Goal: Contribute content

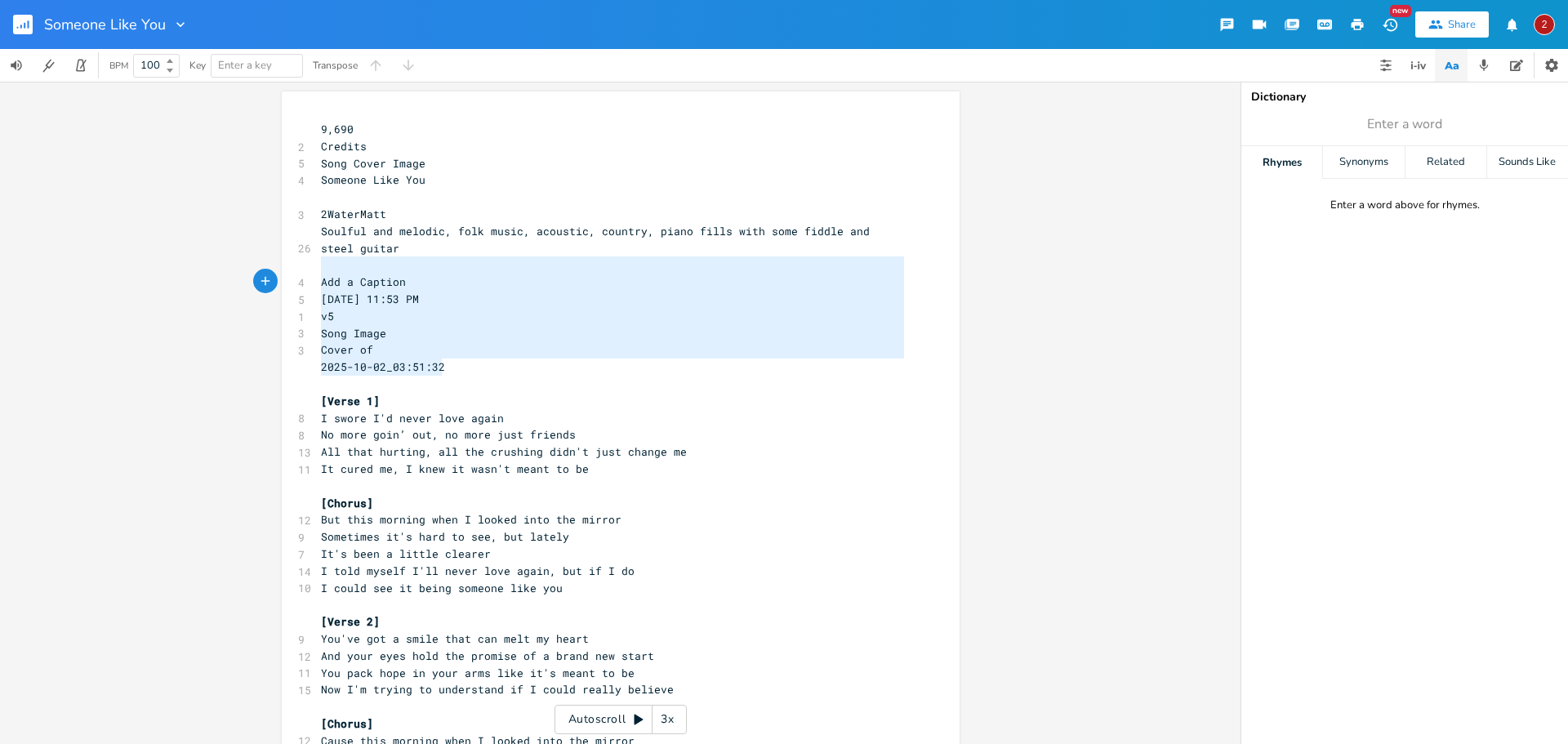
type textarea "9,690 Credits Song Cover Image Someone Like You 2WaterMatt Soulful and melodic,…"
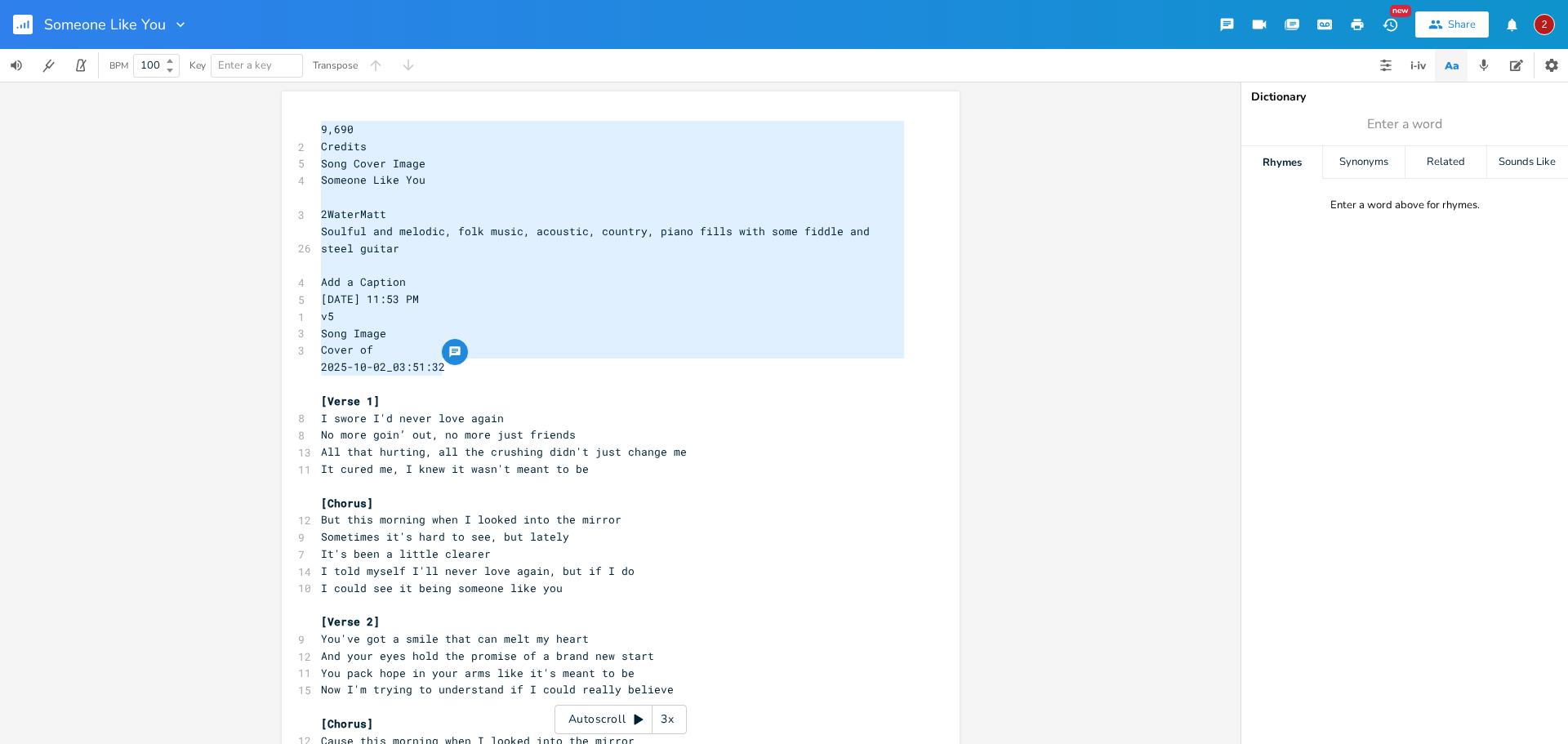
drag, startPoint x: 459, startPoint y: 373, endPoint x: 244, endPoint y: 104, distance: 344.4
click at [244, 104] on div "9,690 Credits Song Cover Image Someone Like You 2WaterMatt Soulful and melodic,…" at bounding box center [620, 412] width 1241 height 662
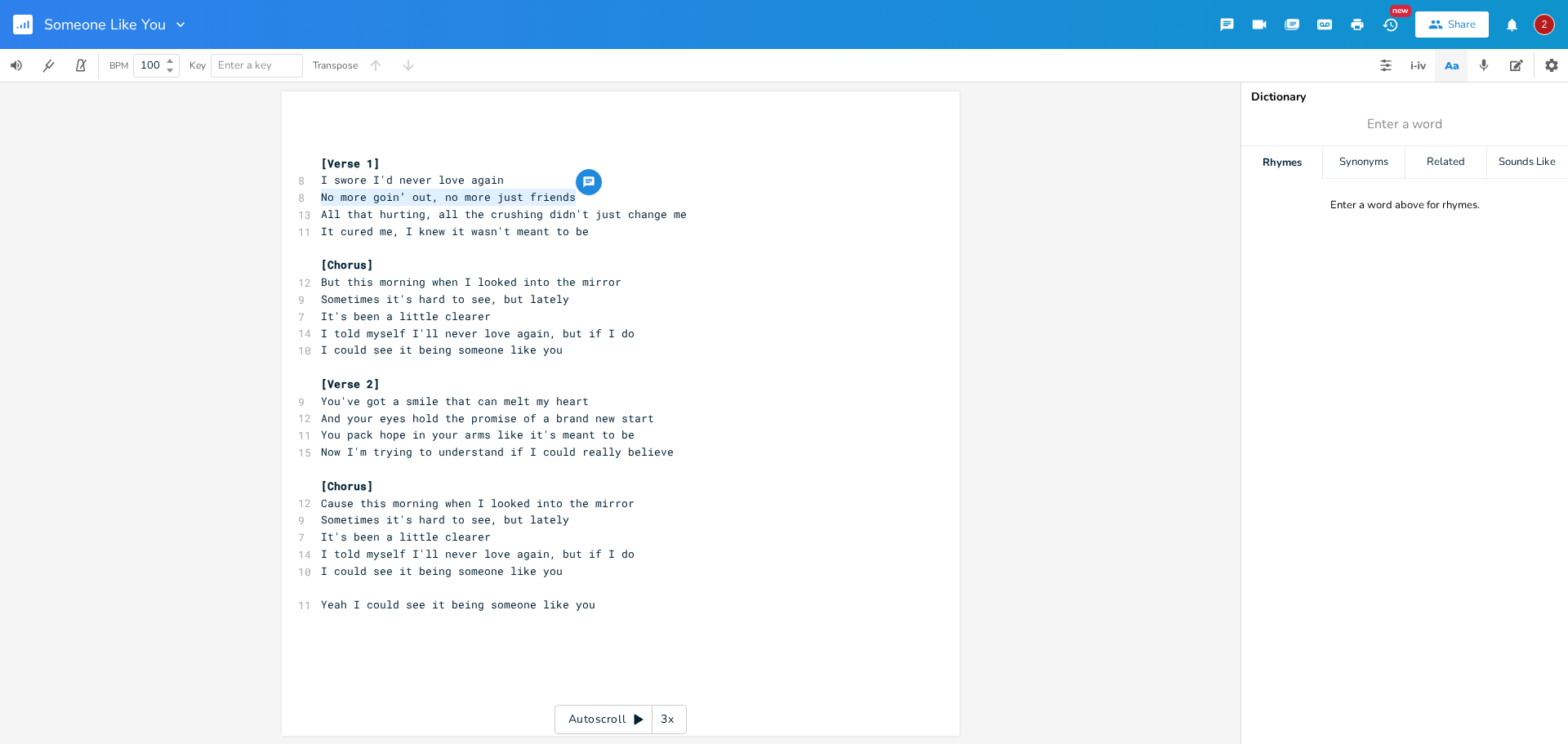
drag, startPoint x: 576, startPoint y: 194, endPoint x: 304, endPoint y: 194, distance: 272.0
click at [304, 194] on div "No more goin’ out, no more just friends x ​ ​ [Verse 1] 8 I swore I'd never lov…" at bounding box center [620, 413] width 678 height 644
type textarea "Cause my heart couldn't the cost of"
type textarea "price of regret"
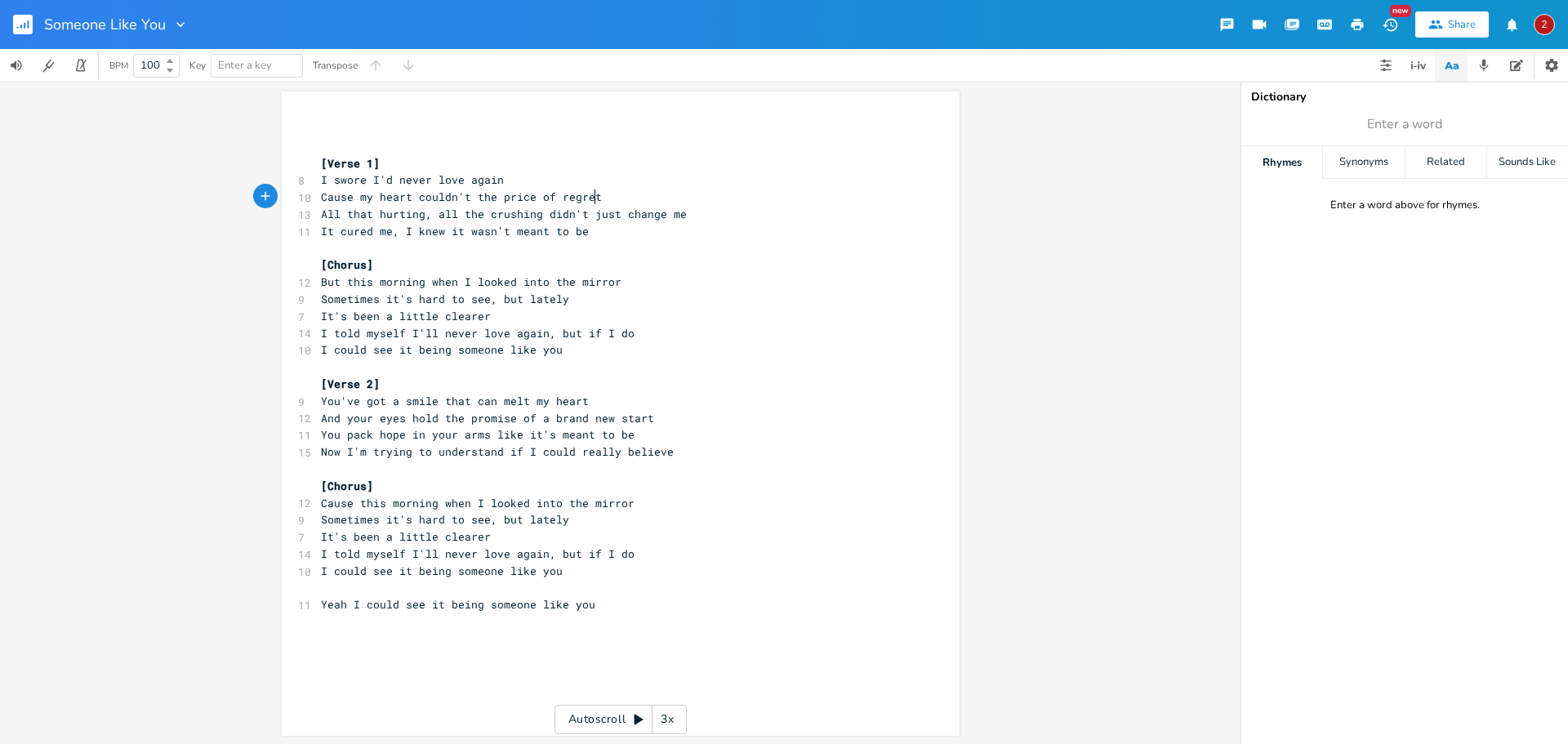
scroll to position [2, 0]
click at [681, 356] on pre "I could see it being someone like you" at bounding box center [613, 348] width 590 height 17
drag, startPoint x: 644, startPoint y: 432, endPoint x: 521, endPoint y: 432, distance: 123.0
click at [521, 432] on pre "You pack hope in your arms like it's meant to be" at bounding box center [613, 433] width 590 height 17
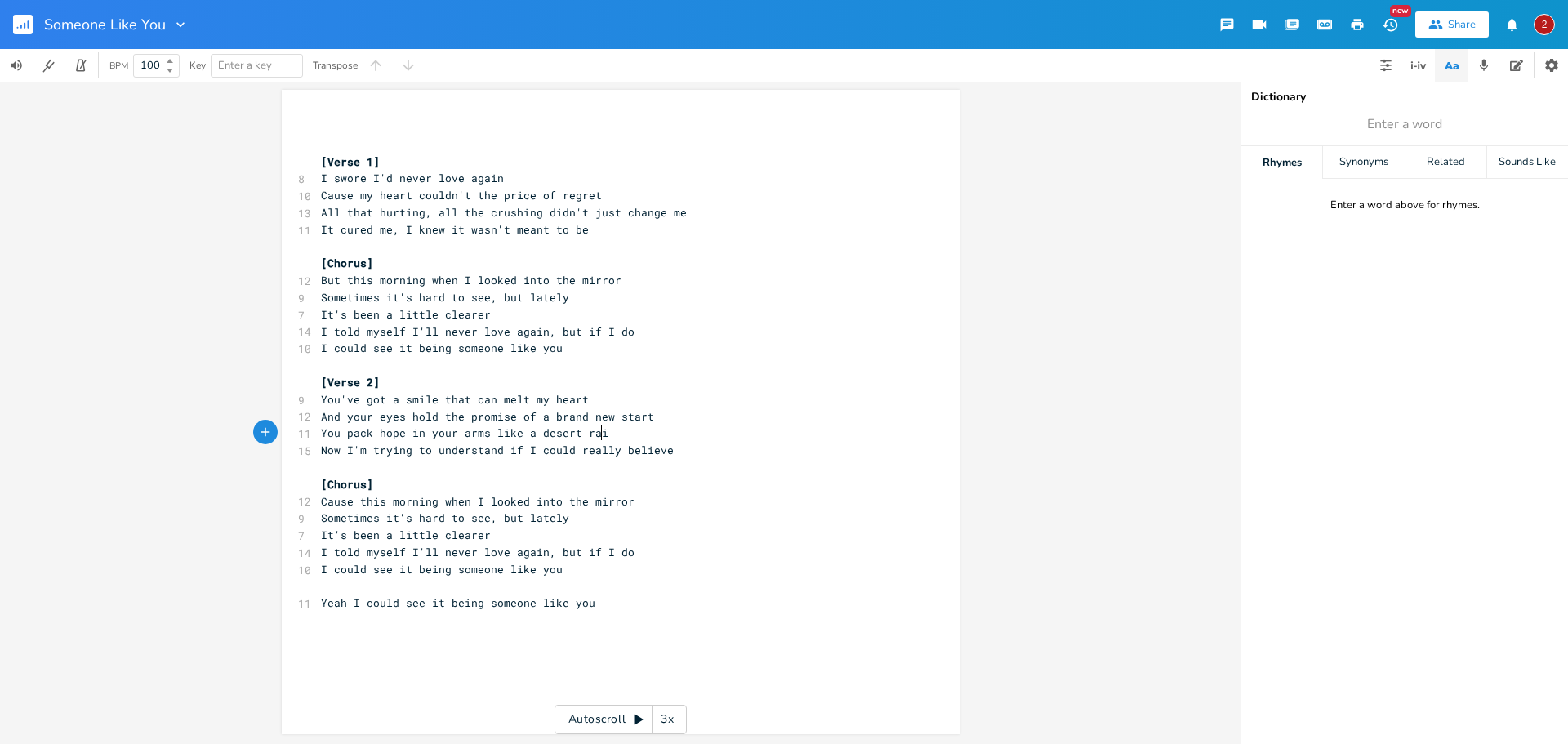
type textarea "a desert rain"
drag, startPoint x: 650, startPoint y: 450, endPoint x: 317, endPoint y: 449, distance: 333.0
click at [318, 449] on pre "Now I'm trying to understand if I could really believe" at bounding box center [613, 450] width 590 height 17
type textarea "Till my heartr"
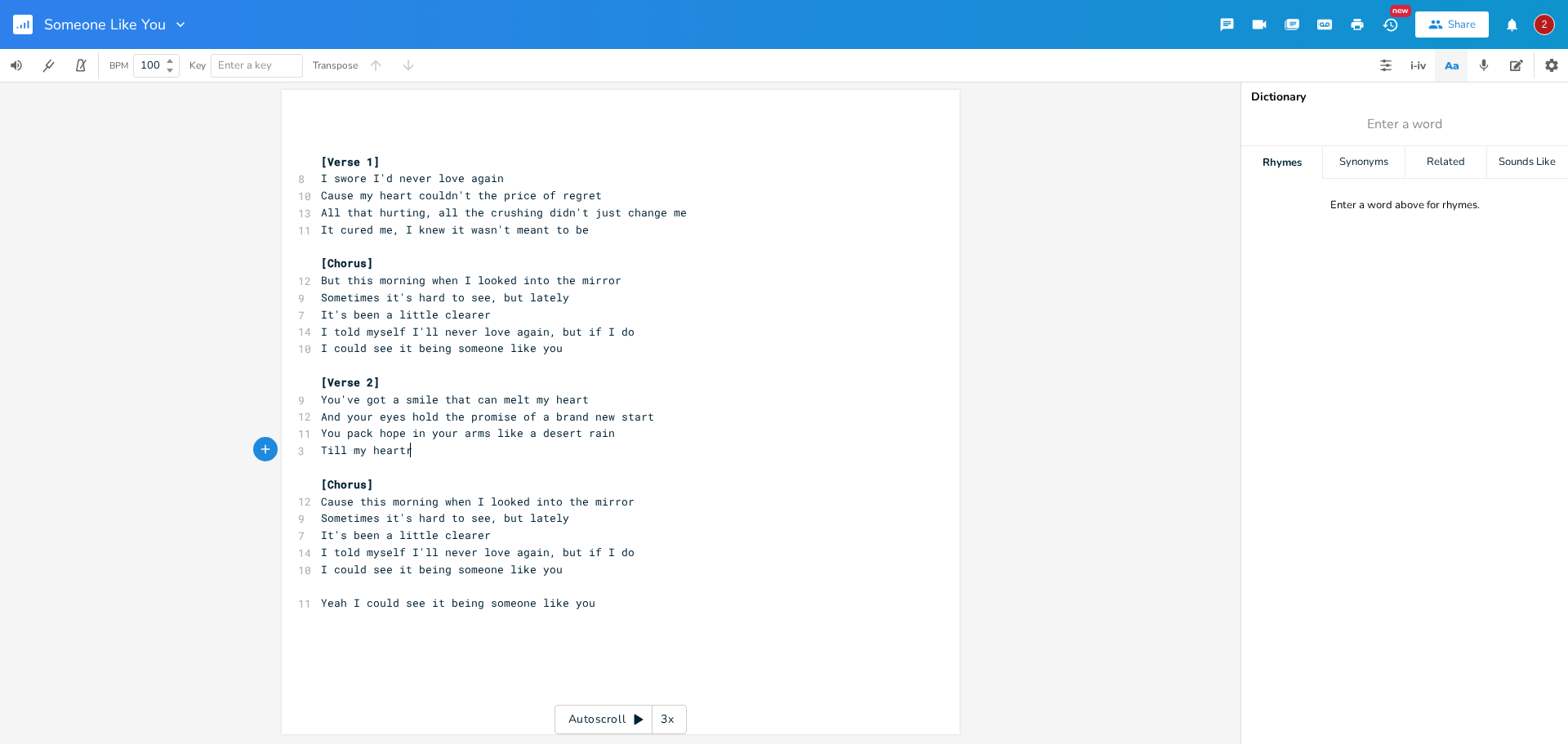
scroll to position [0, 68]
type textarea "found the courage to lo"
type textarea "And brog"
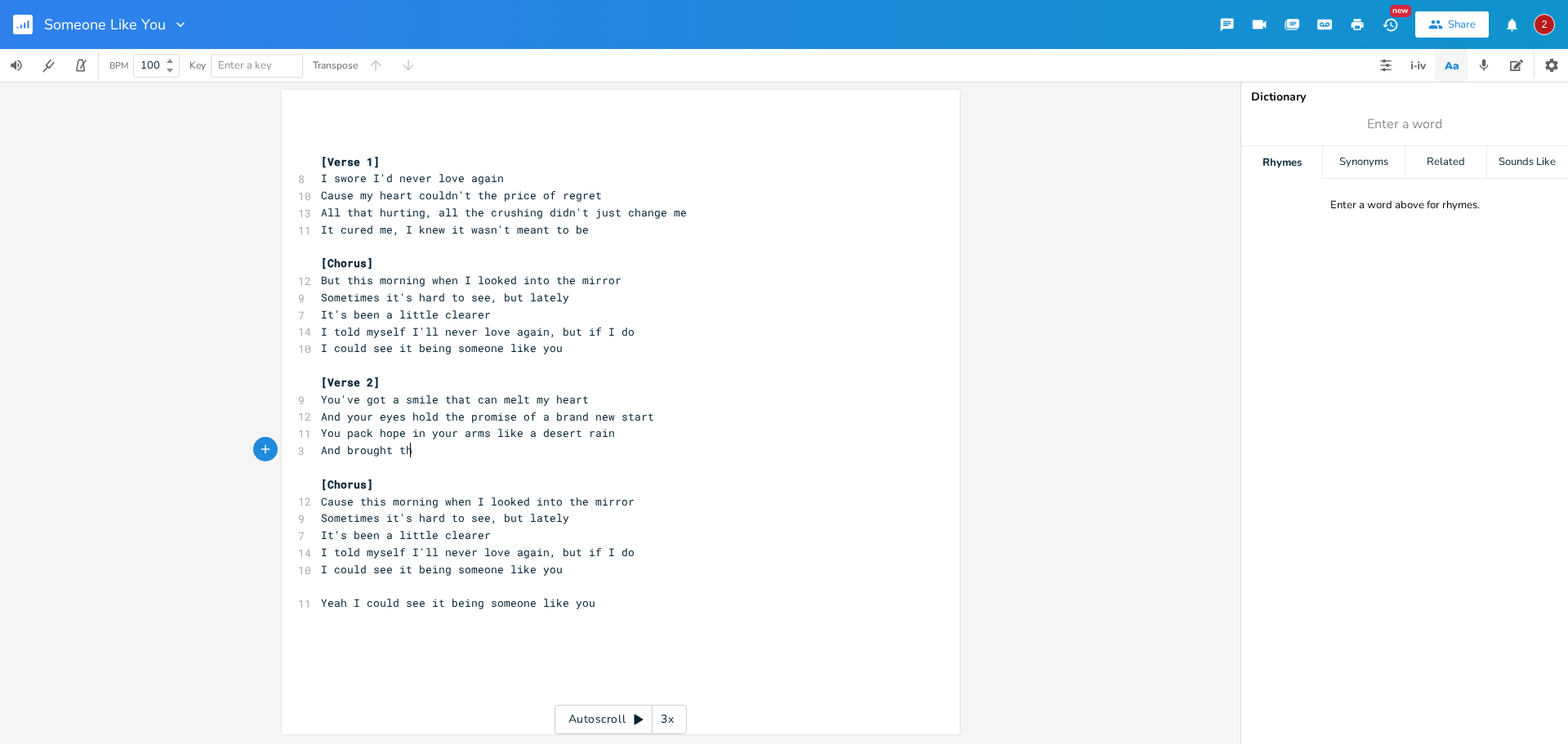
type textarea "ught the"
type textarea "he courae"
type textarea "ge toi"
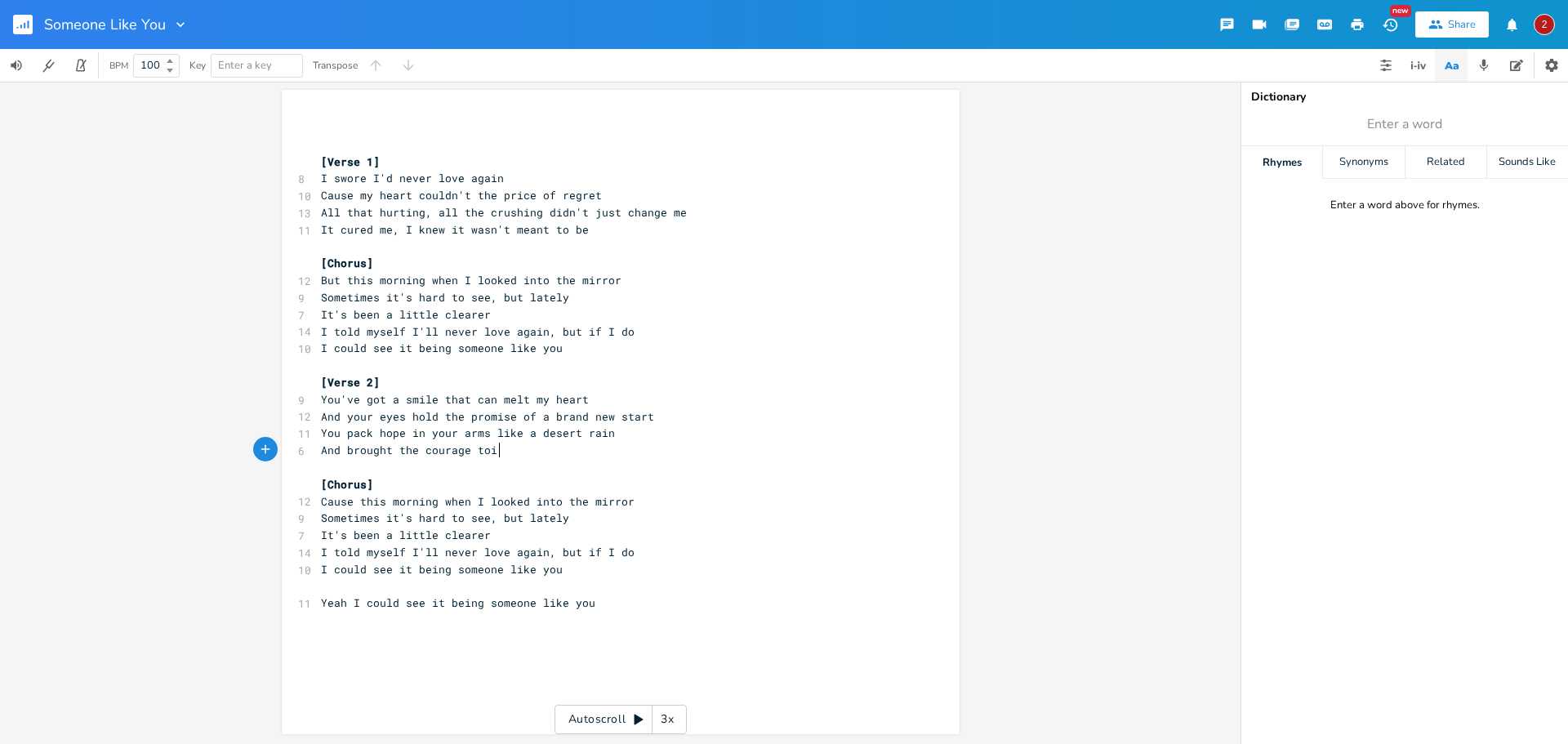
scroll to position [0, 28]
type textarea "believe into my heart again"
click at [552, 452] on span "And brought the courage to believe into my heart again" at bounding box center [498, 450] width 353 height 15
click at [656, 453] on pre "And brought the courage to believe to my heart again" at bounding box center [613, 450] width 590 height 17
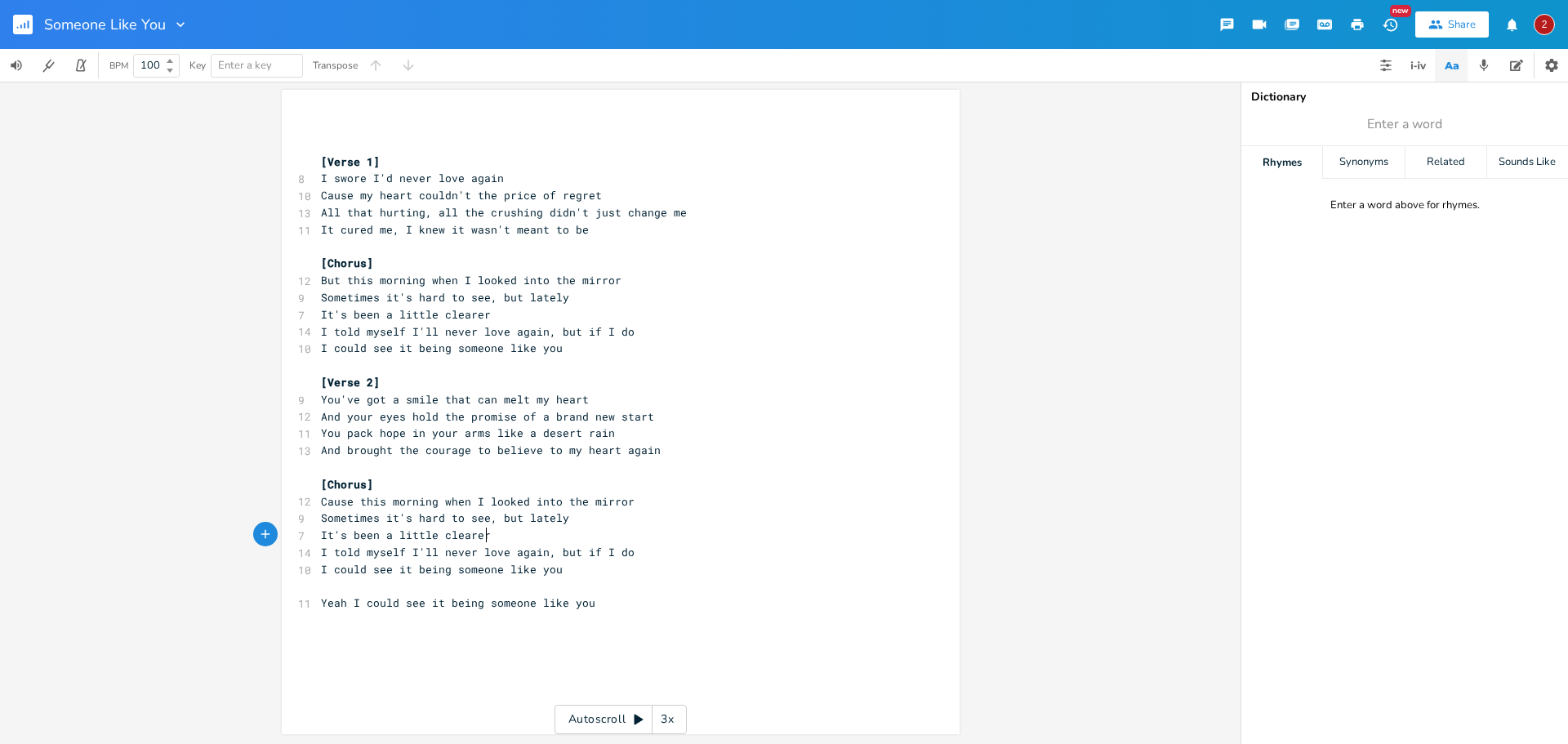
click at [722, 541] on pre "It's been a little clearer" at bounding box center [613, 536] width 590 height 17
type textarea "n"
click at [648, 457] on pre "And brought the courage to believe to my heart again" at bounding box center [613, 450] width 590 height 17
click at [656, 464] on pre "​" at bounding box center [613, 468] width 590 height 17
